Goal: Transaction & Acquisition: Book appointment/travel/reservation

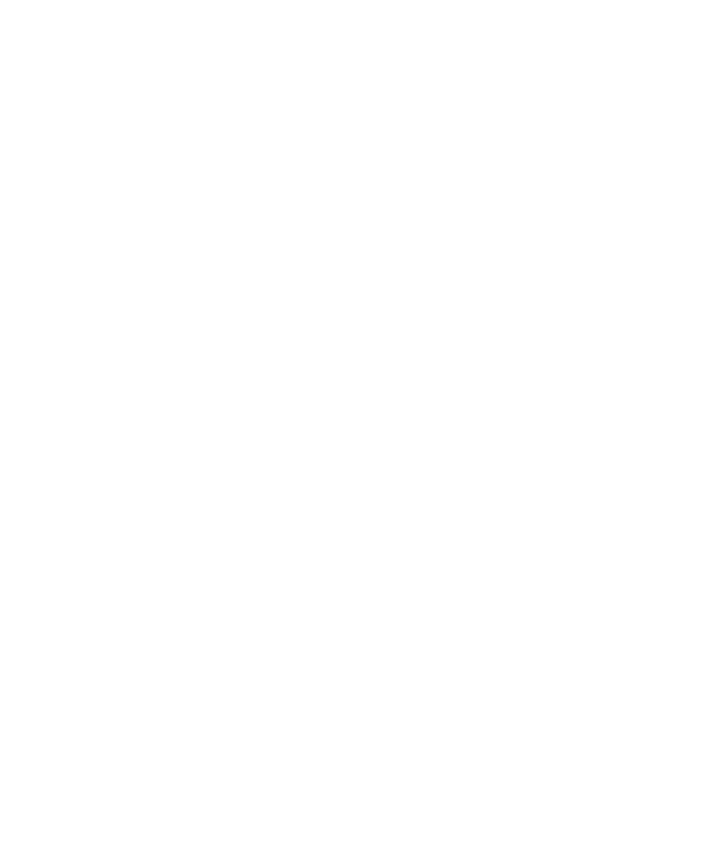
scroll to position [1427, 0]
click at [93, 547] on div at bounding box center [196, 421] width 322 height 286
click at [688, 249] on icon at bounding box center [680, 264] width 38 height 31
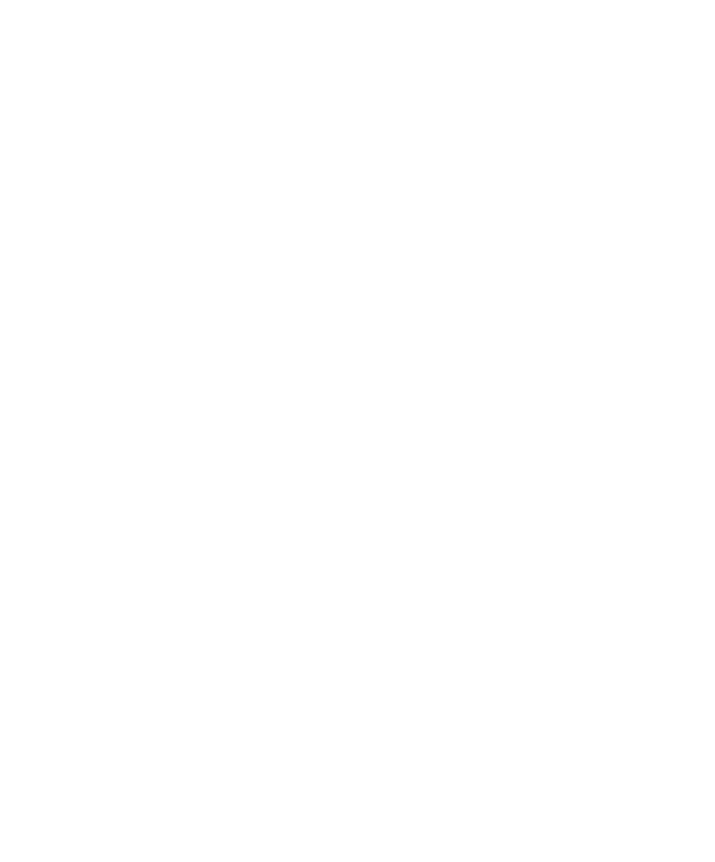
click at [173, 312] on img at bounding box center [196, 432] width 322 height 265
click at [679, 67] on icon at bounding box center [680, 65] width 38 height 31
click at [682, 34] on span "Menu" at bounding box center [684, 40] width 28 height 15
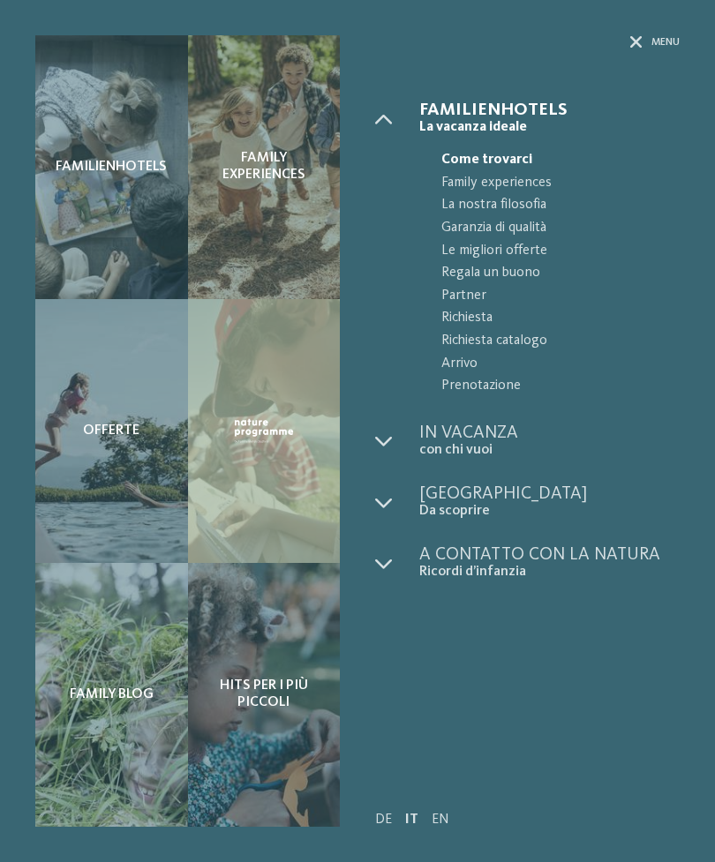
click at [508, 385] on span "Prenotazione" at bounding box center [560, 386] width 238 height 23
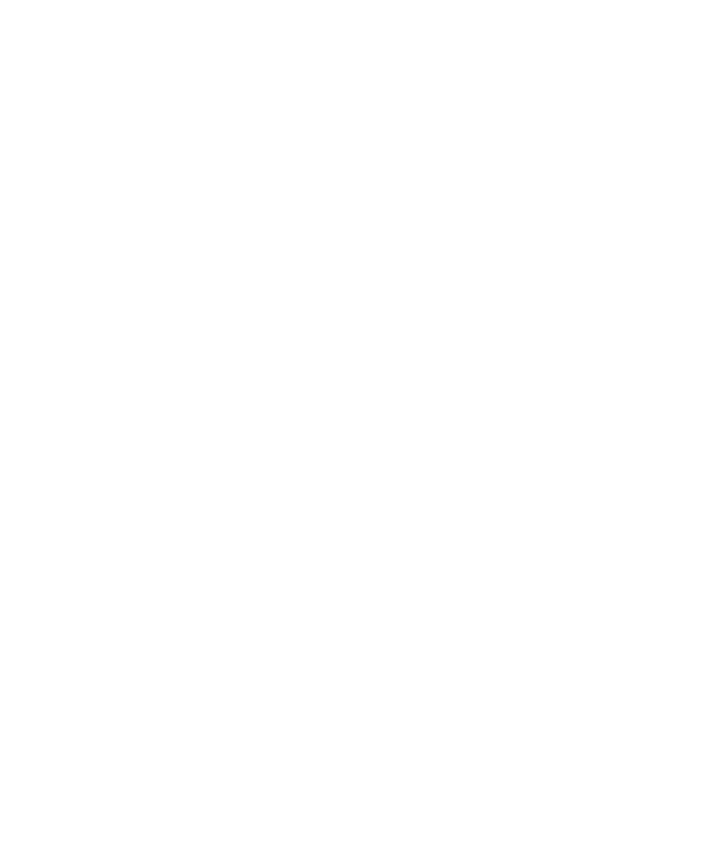
scroll to position [1871, 0]
click at [357, 530] on link "2" at bounding box center [357, 537] width 42 height 14
click at [218, 237] on img at bounding box center [131, 233] width 193 height 145
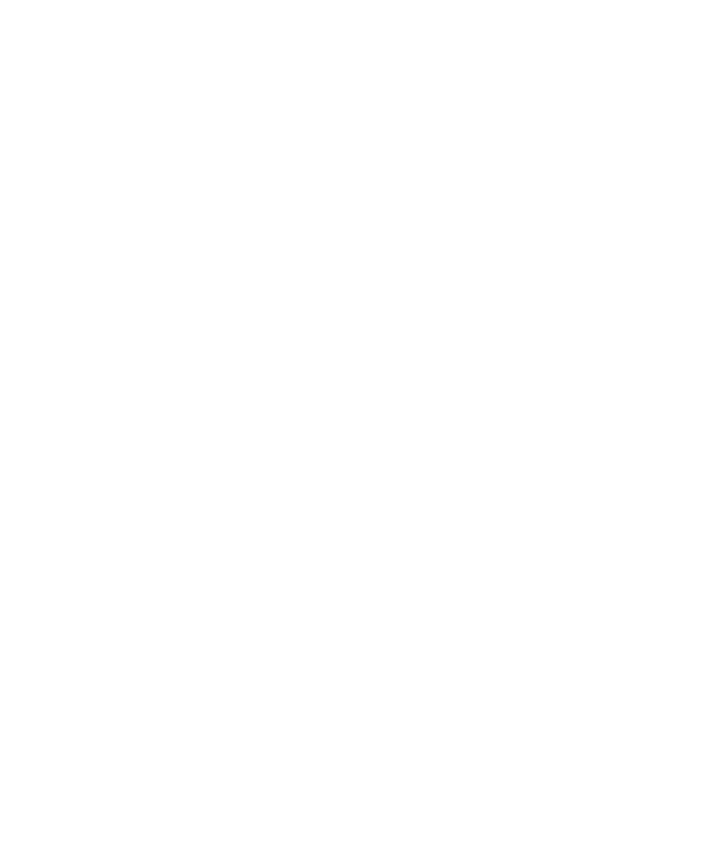
click at [304, 369] on button "2" at bounding box center [305, 372] width 30 height 36
click at [178, 436] on select "**********" at bounding box center [130, 451] width 138 height 42
click at [304, 368] on button "2" at bounding box center [305, 372] width 30 height 36
select select "*"
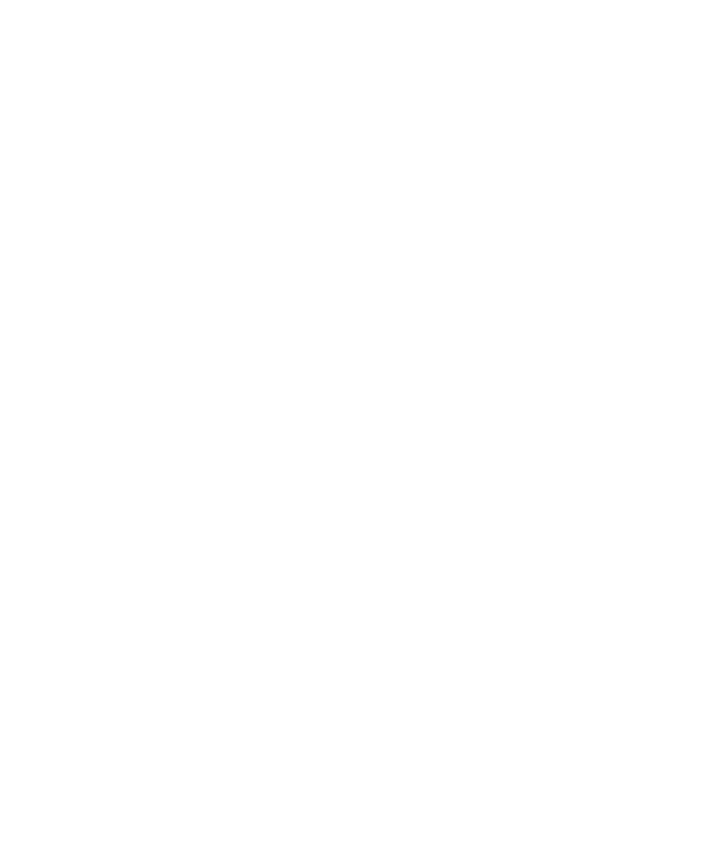
click at [295, 545] on div "30" at bounding box center [291, 560] width 30 height 30
click at [491, 406] on div "4" at bounding box center [491, 421] width 30 height 30
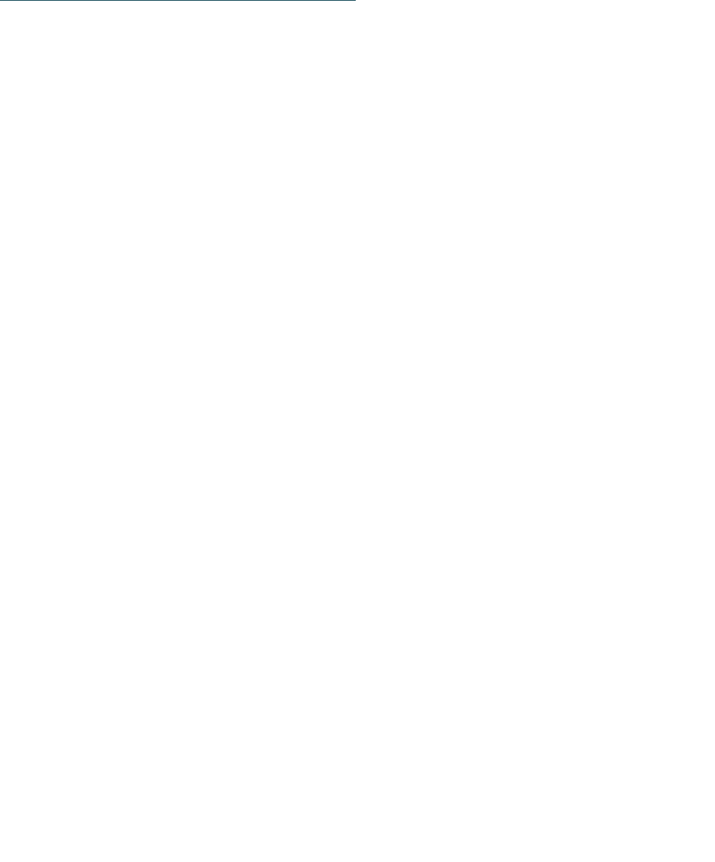
scroll to position [1442, 0]
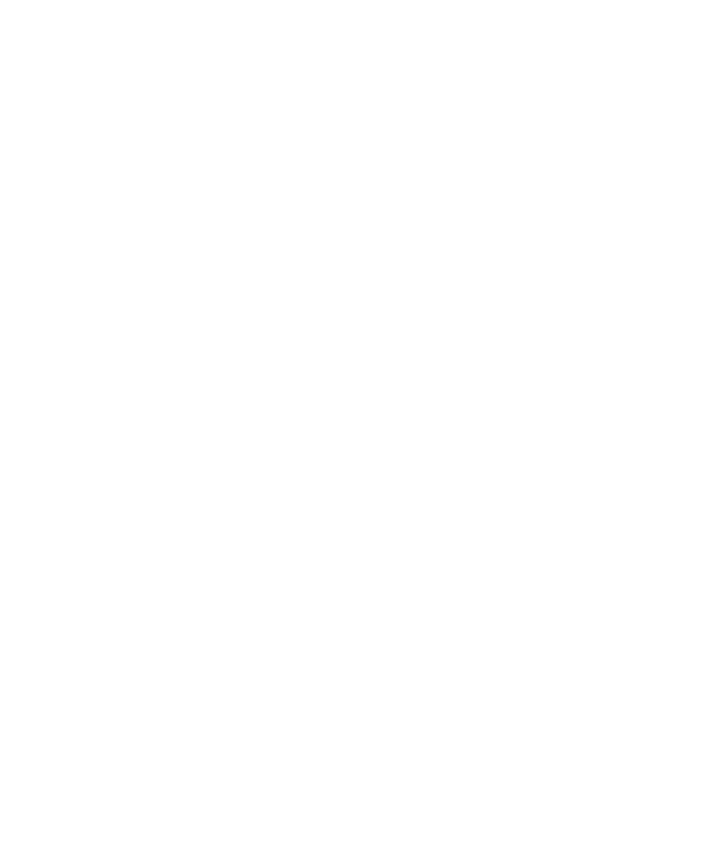
click at [510, 425] on button "Vai a «Camera»" at bounding box center [357, 445] width 630 height 41
click at [546, 285] on img at bounding box center [357, 296] width 630 height 255
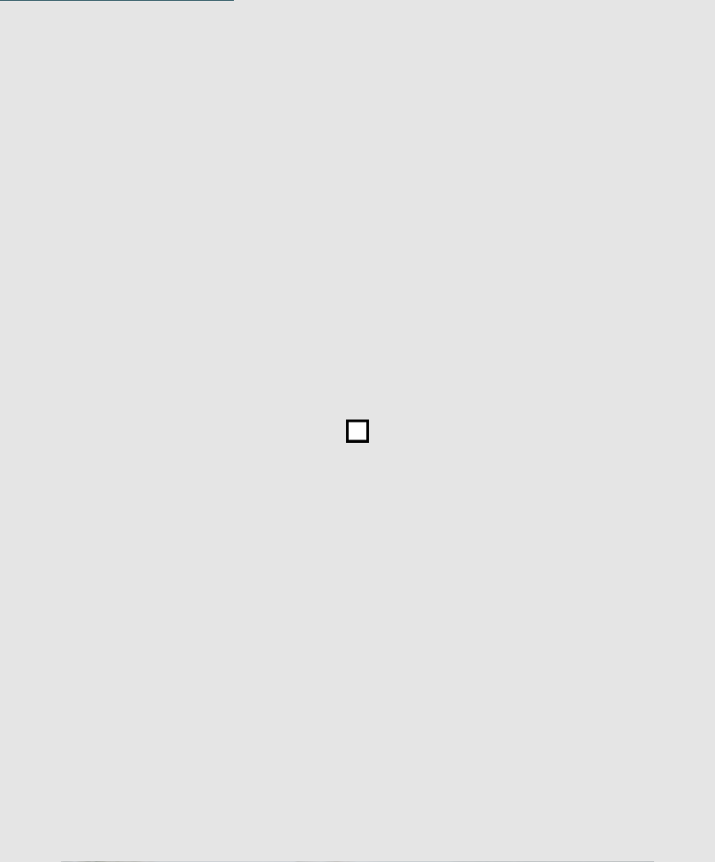
scroll to position [1259, 0]
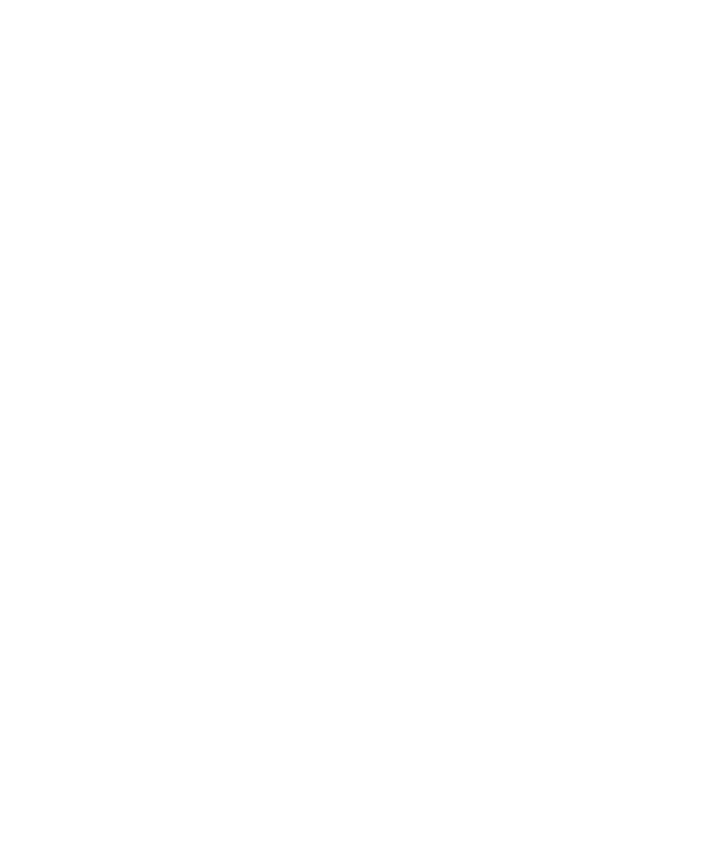
click at [700, 26] on img at bounding box center [671, 40] width 88 height 44
